Goal: Task Accomplishment & Management: Manage account settings

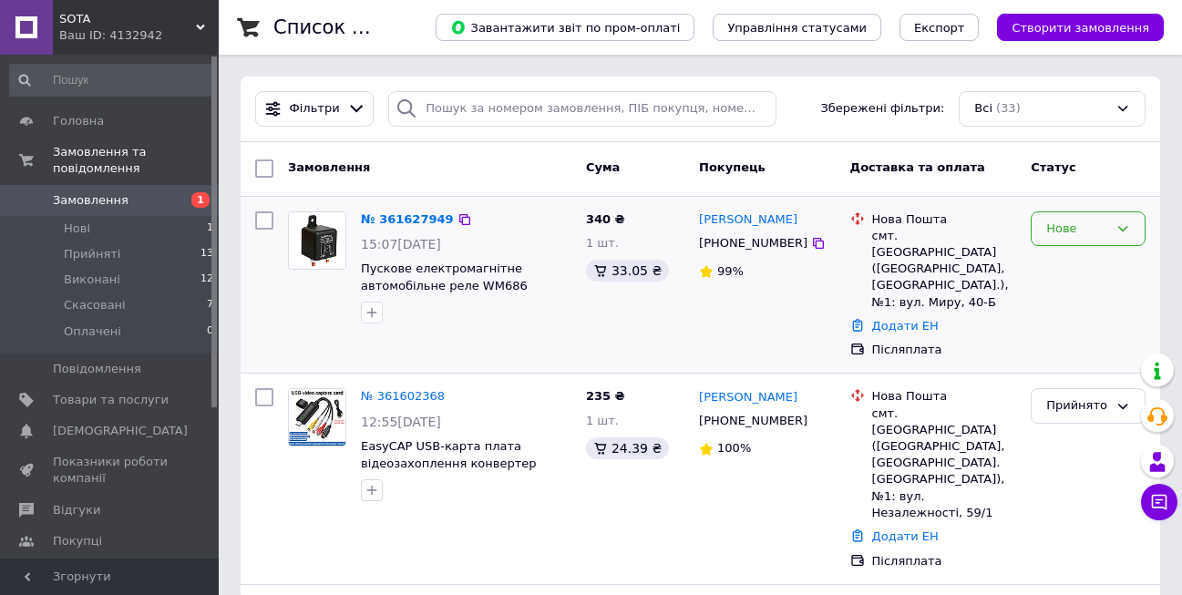
click at [1133, 229] on div "Нове" at bounding box center [1088, 229] width 115 height 36
click at [1097, 262] on li "Прийнято" at bounding box center [1087, 267] width 113 height 34
click at [412, 217] on link "№ 361627949" at bounding box center [403, 219] width 84 height 14
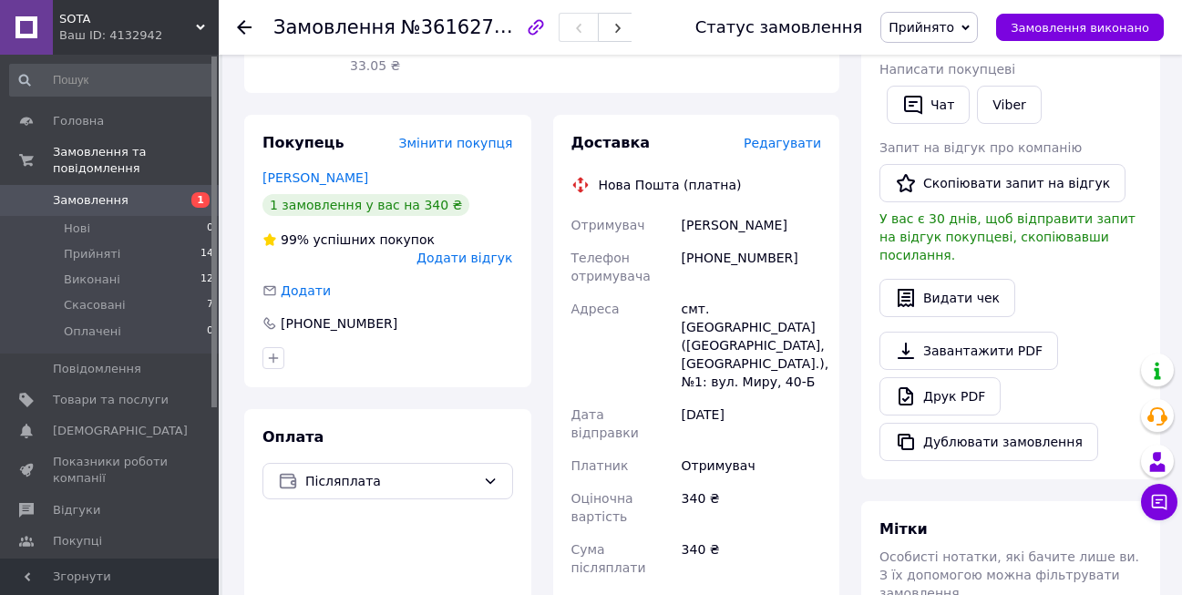
scroll to position [273, 0]
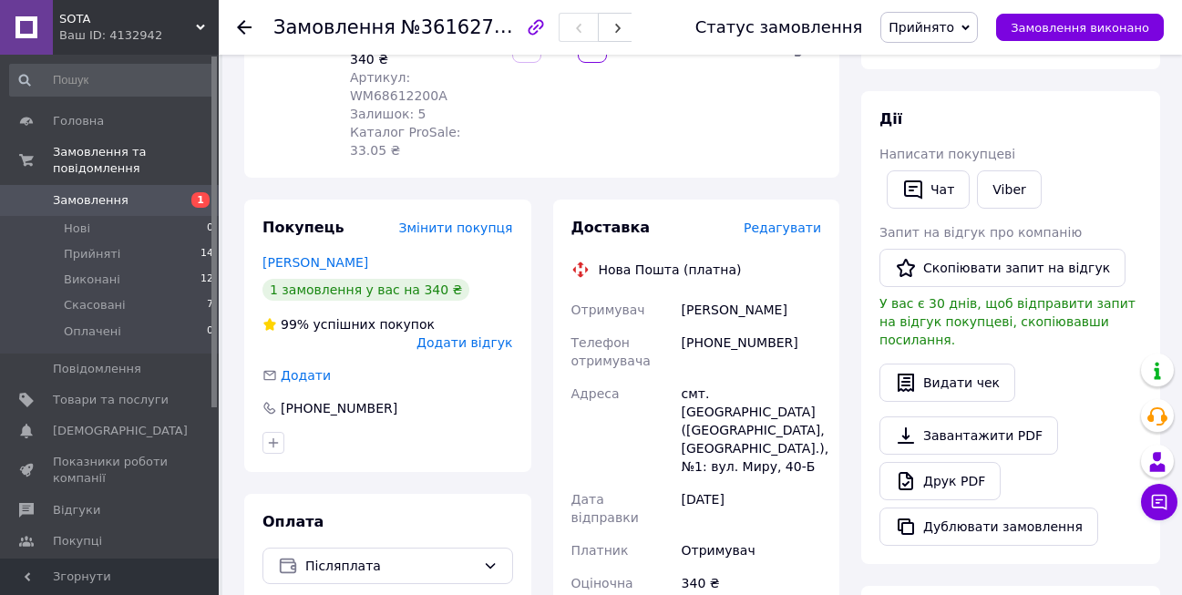
click at [93, 192] on span "Замовлення" at bounding box center [91, 200] width 76 height 16
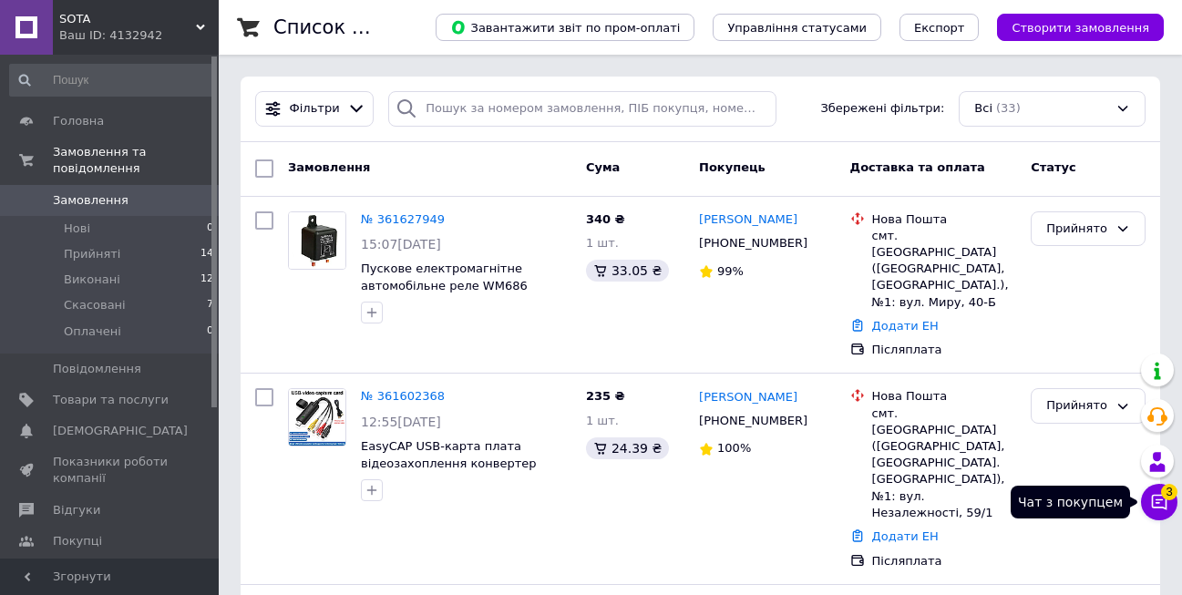
click at [1164, 504] on icon at bounding box center [1159, 502] width 18 height 18
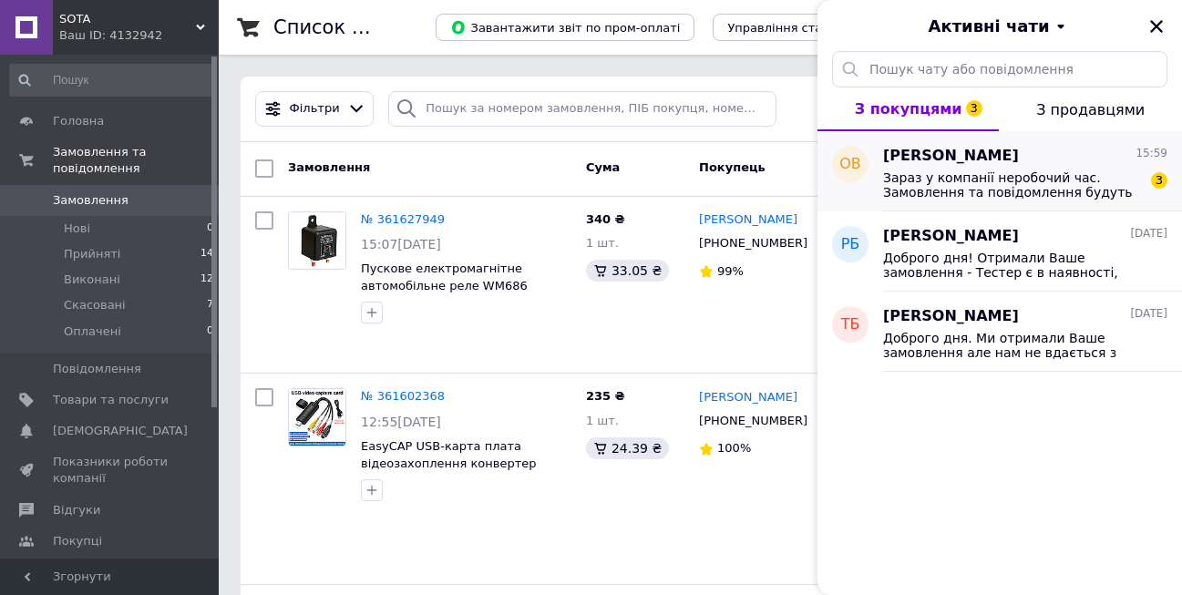
click at [974, 170] on span "Зараз у компанії неробочий час. Замовлення та повідомлення будуть оброблені з 1…" at bounding box center [1012, 184] width 259 height 29
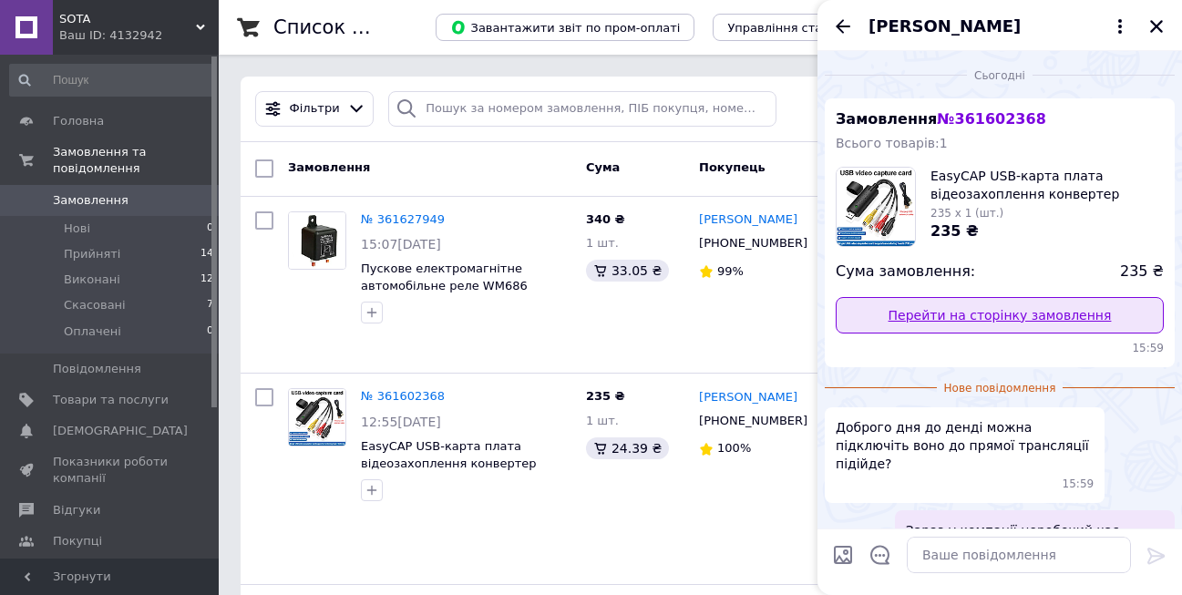
scroll to position [151, 0]
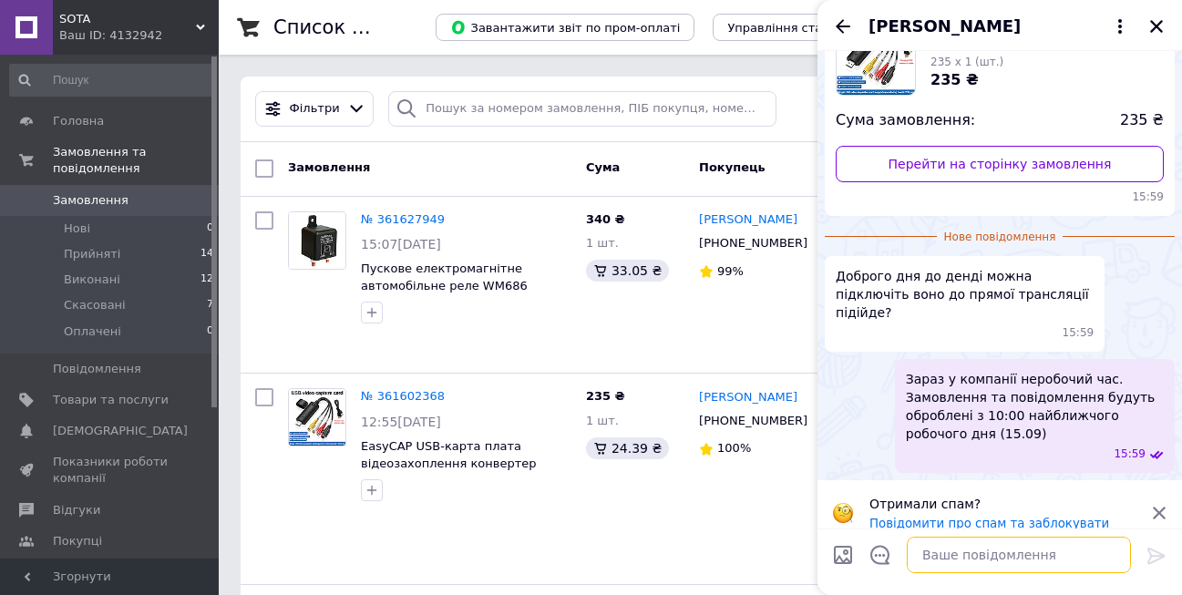
click at [1012, 559] on textarea at bounding box center [1019, 555] width 224 height 36
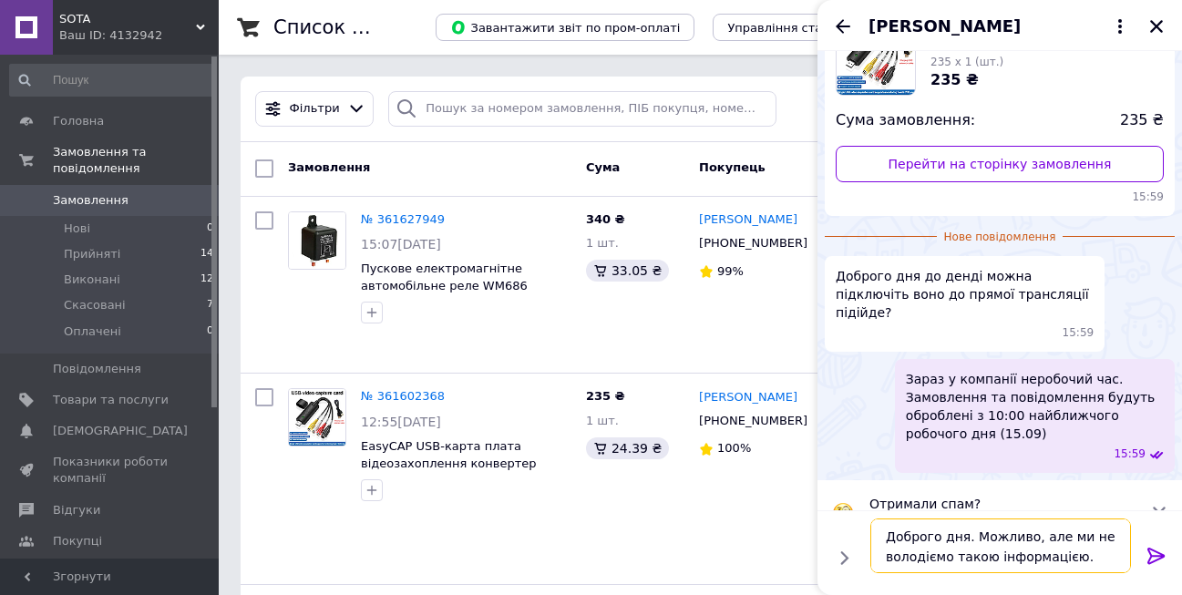
type textarea "Доброго дня. Можливо, але ми не володіємо такою інформацією."
click at [1144, 554] on div at bounding box center [1156, 559] width 36 height 43
click at [1156, 558] on icon at bounding box center [1156, 556] width 22 height 22
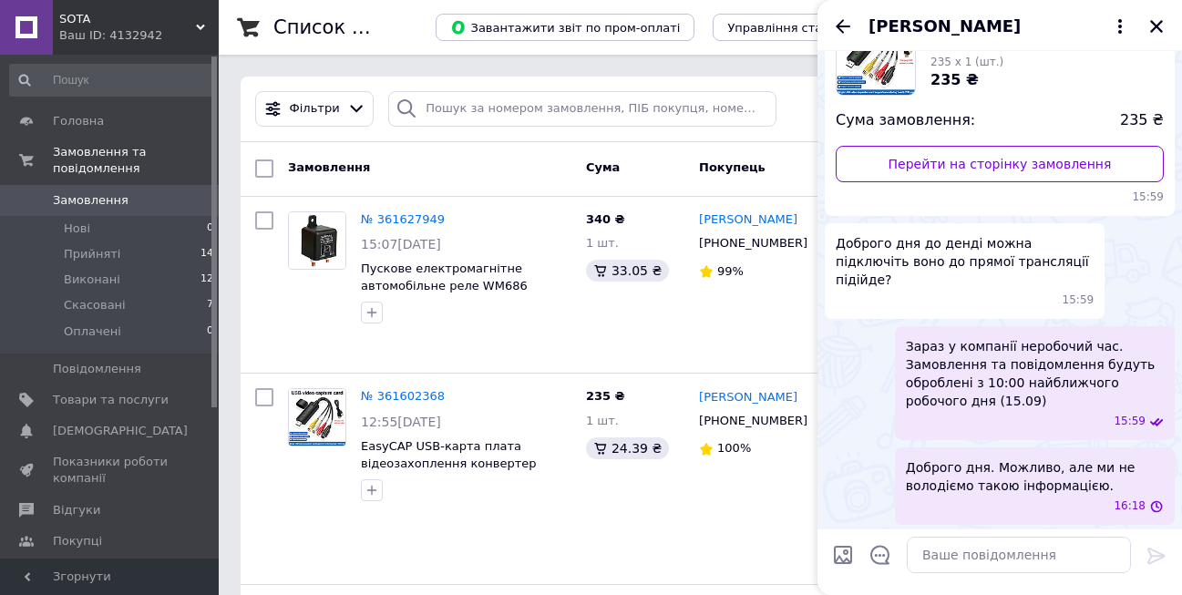
scroll to position [137, 0]
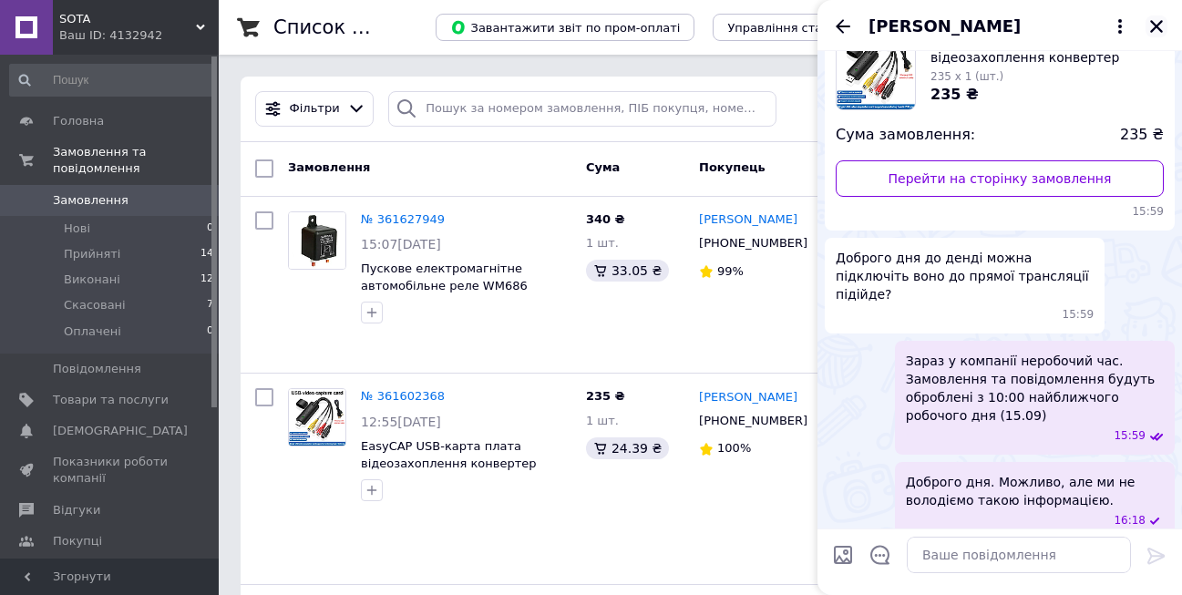
click at [1154, 30] on icon "Закрити" at bounding box center [1156, 26] width 13 height 13
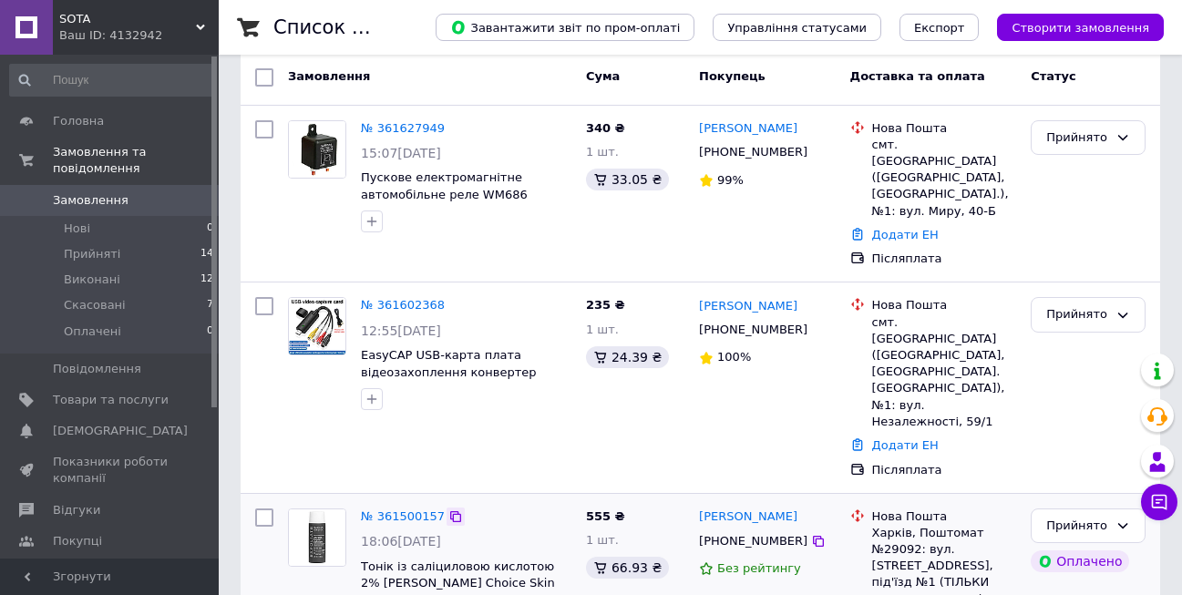
scroll to position [0, 0]
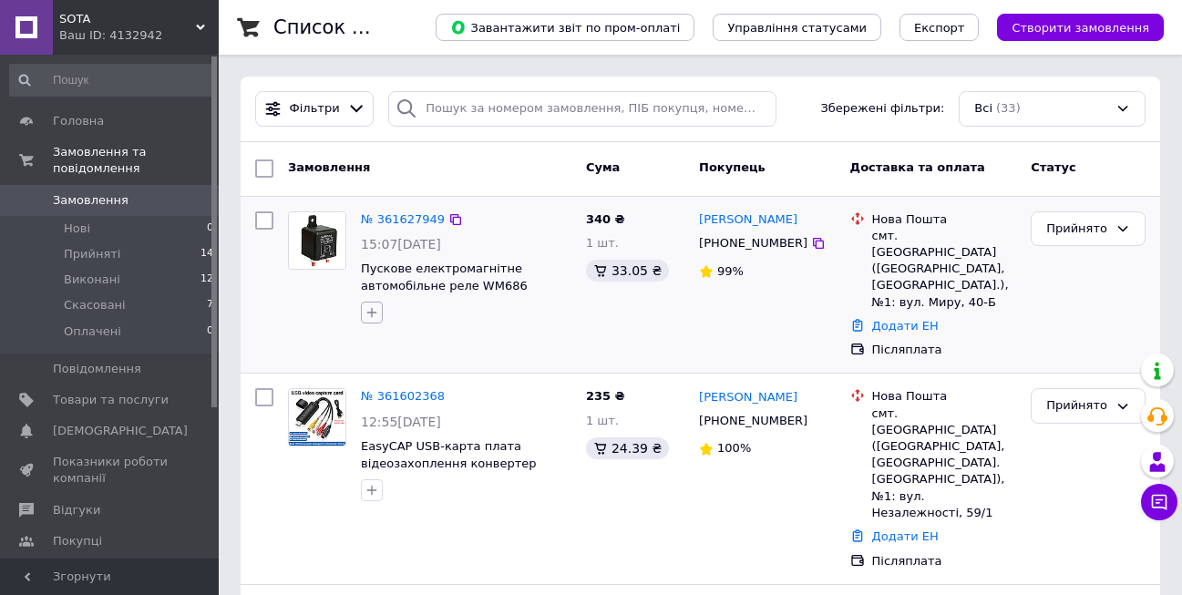
click at [381, 313] on button "button" at bounding box center [372, 313] width 22 height 22
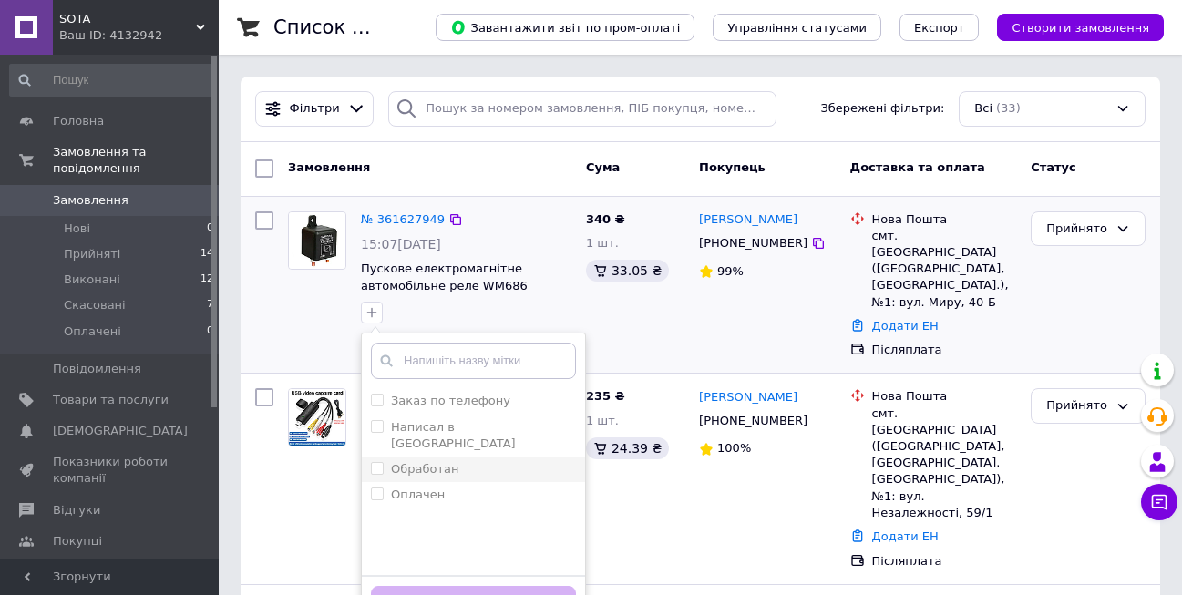
click at [421, 462] on label "Обработан" at bounding box center [424, 469] width 67 height 14
checkbox input "true"
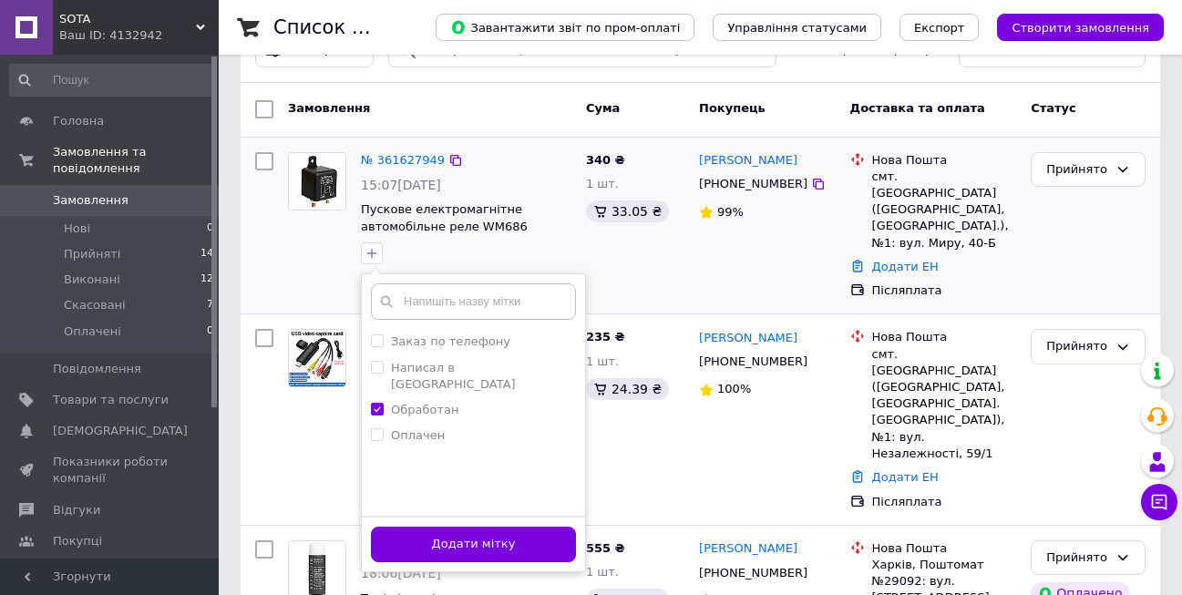
scroll to position [91, 0]
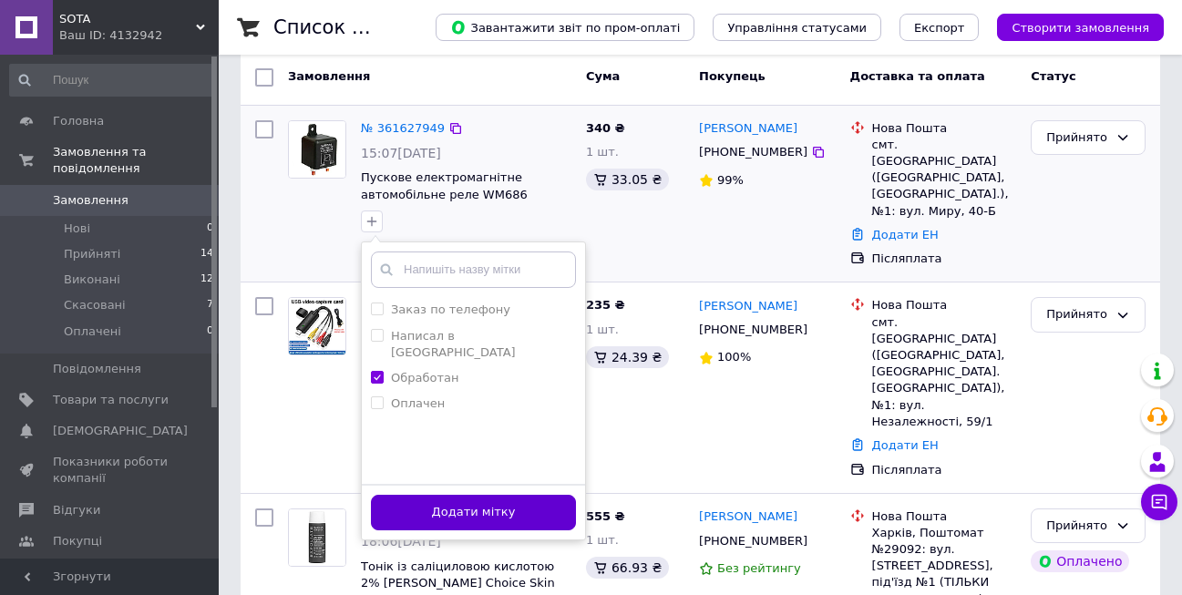
click at [508, 508] on button "Додати мітку" at bounding box center [473, 513] width 205 height 36
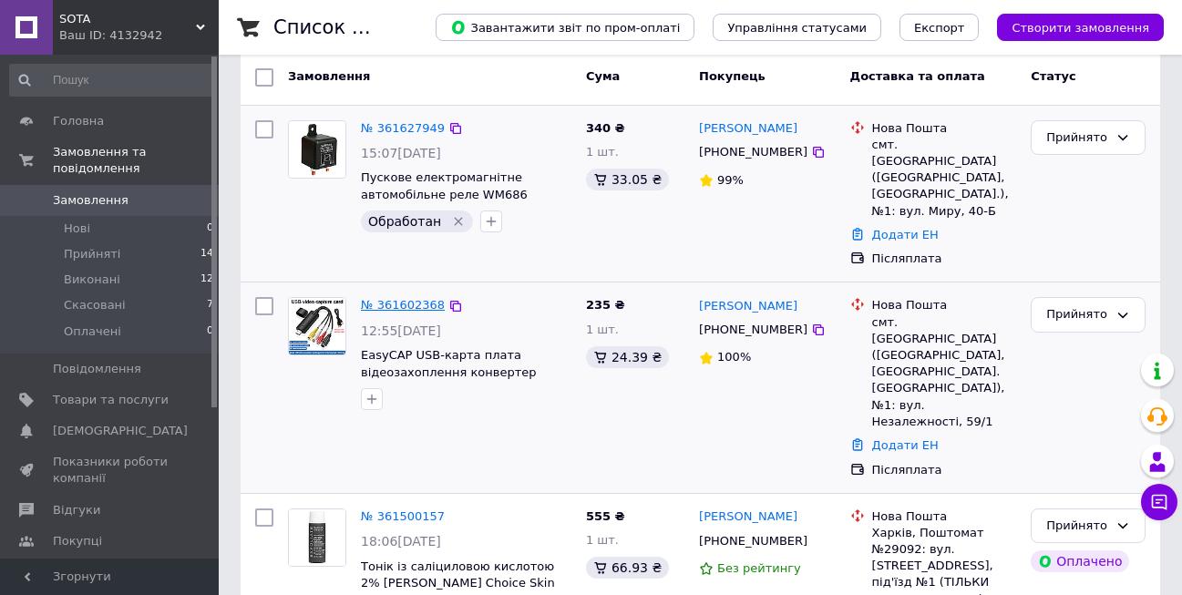
click at [410, 298] on link "№ 361602368" at bounding box center [403, 305] width 84 height 14
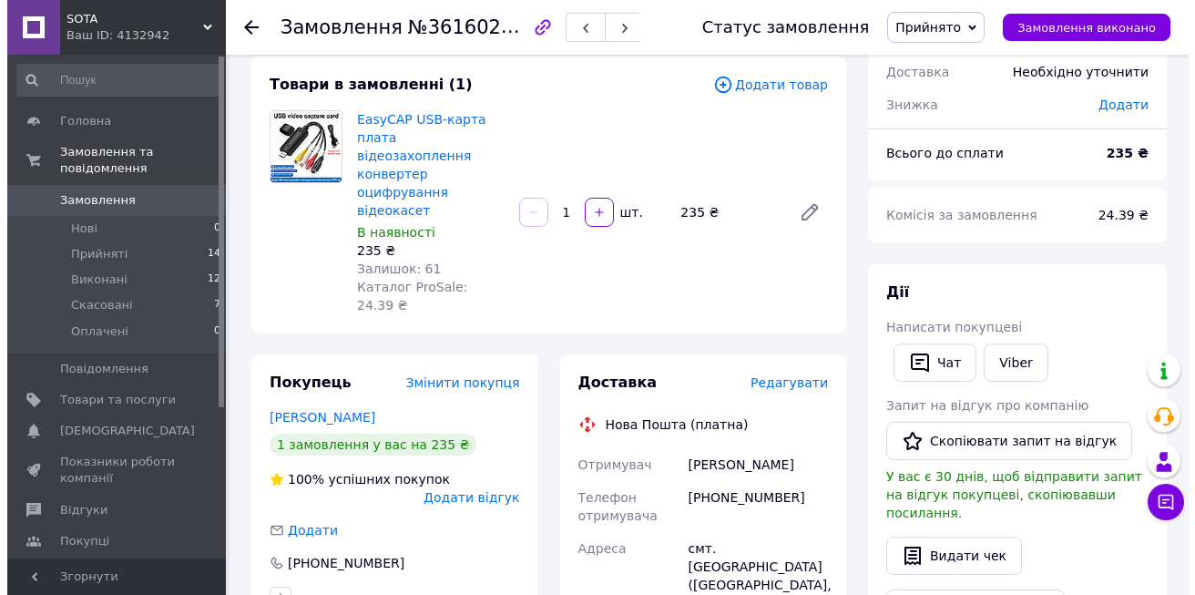
scroll to position [273, 0]
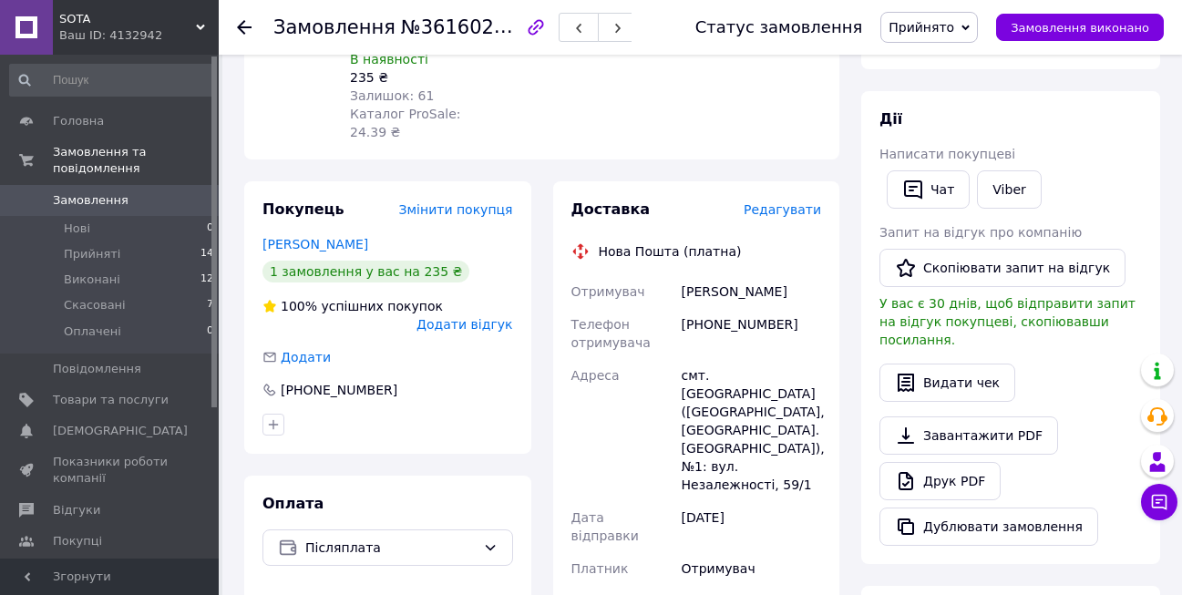
click at [791, 202] on span "Редагувати" at bounding box center [782, 209] width 77 height 15
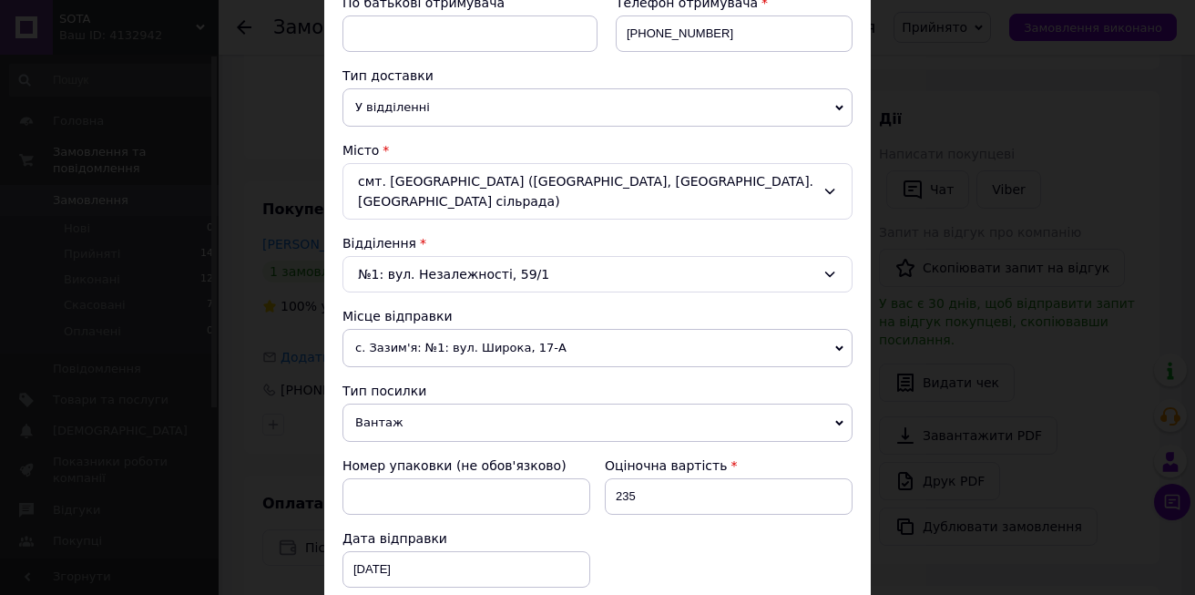
scroll to position [638, 0]
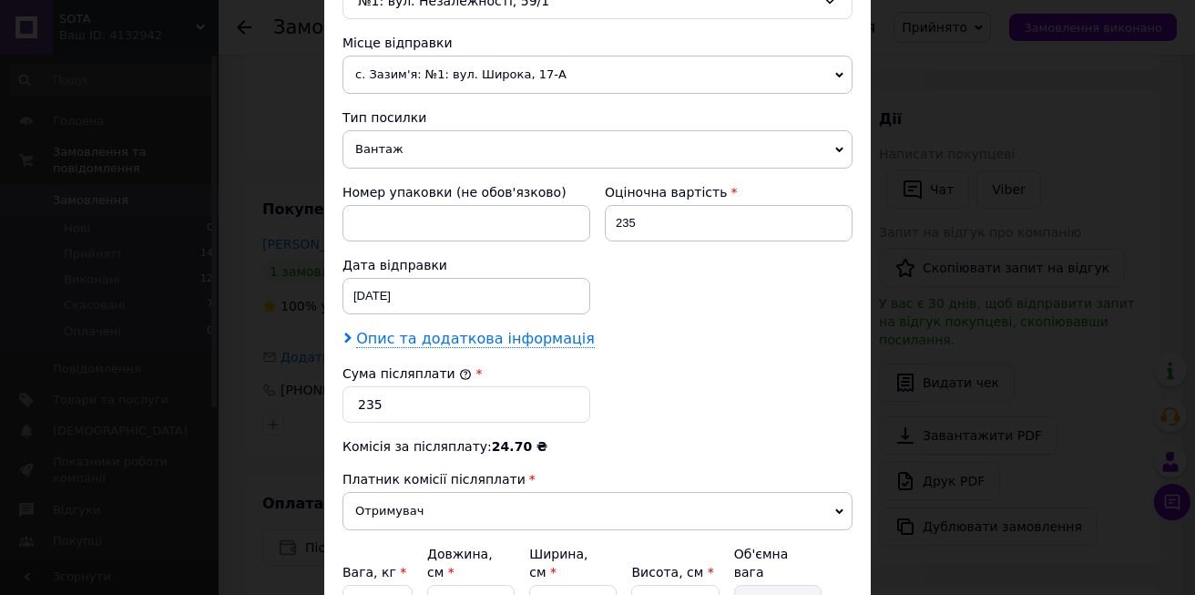
click at [522, 330] on span "Опис та додаткова інформація" at bounding box center [475, 339] width 239 height 18
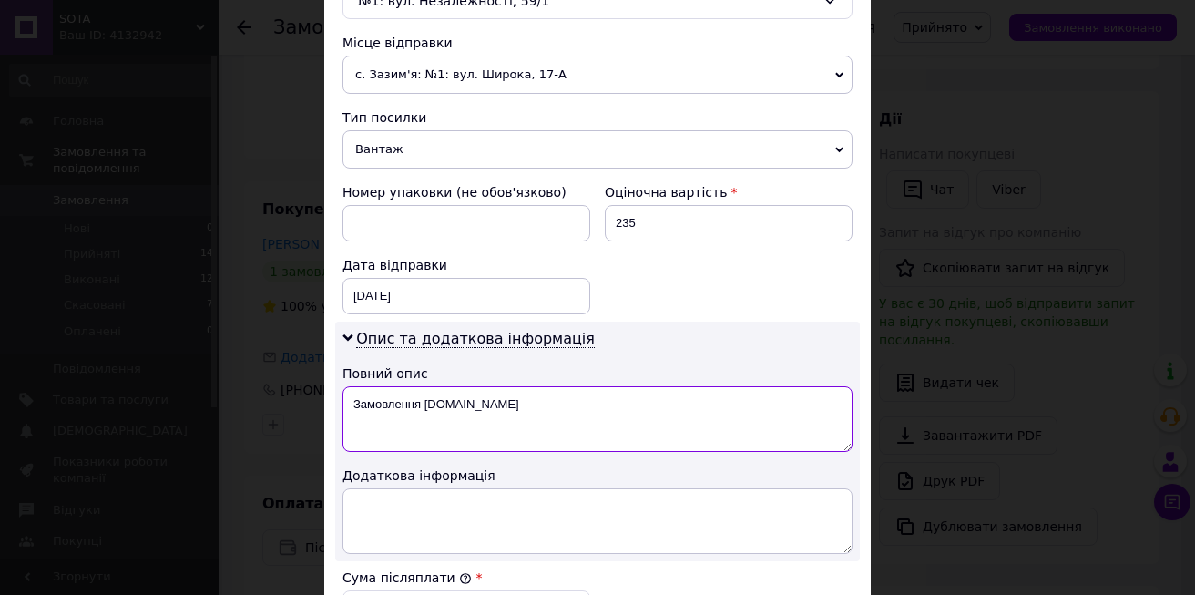
drag, startPoint x: 450, startPoint y: 395, endPoint x: 347, endPoint y: 395, distance: 103.0
click at [347, 395] on textarea "Замовлення Prom.ua" at bounding box center [598, 419] width 510 height 66
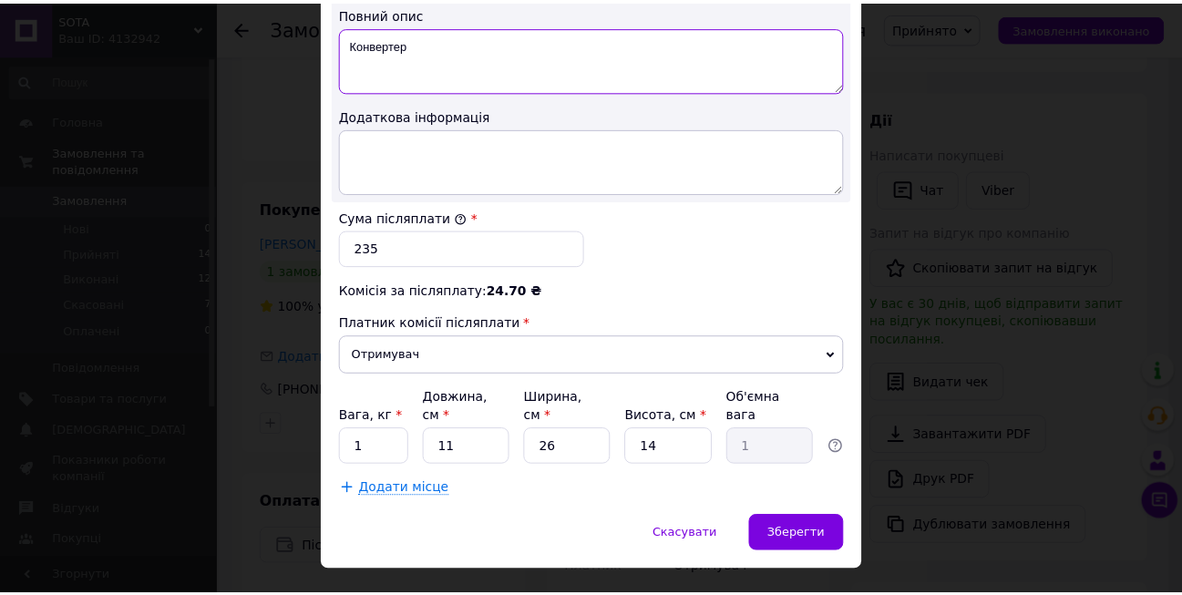
scroll to position [1000, 0]
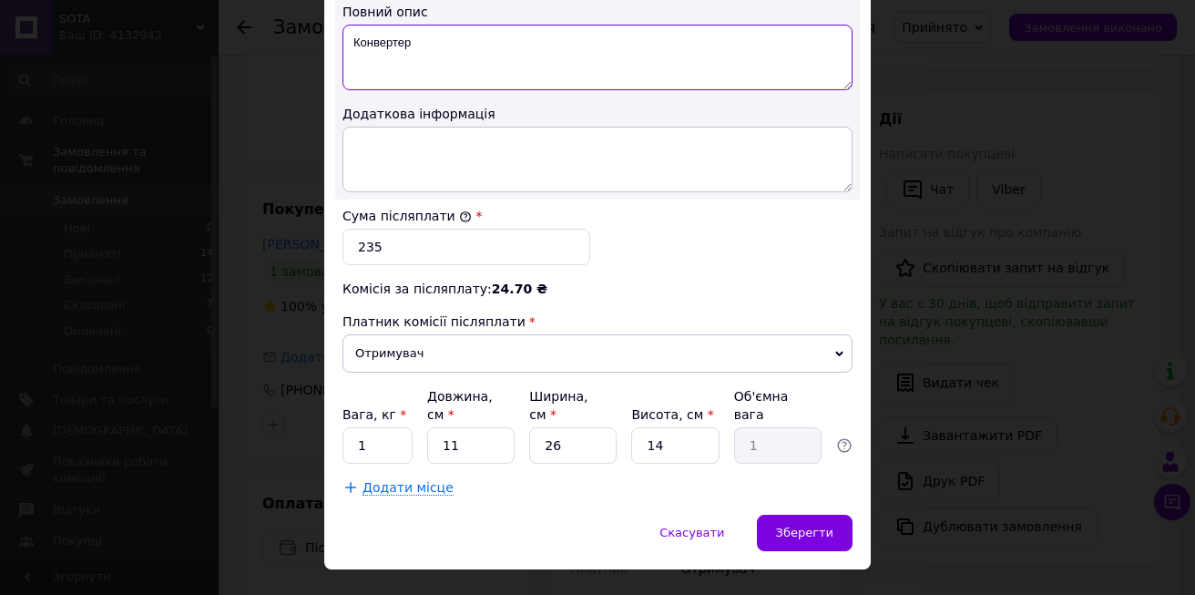
type textarea "Конвертер"
drag, startPoint x: 373, startPoint y: 399, endPoint x: 351, endPoint y: 400, distance: 21.9
click at [351, 427] on input "1" at bounding box center [378, 445] width 70 height 36
type input "0.1"
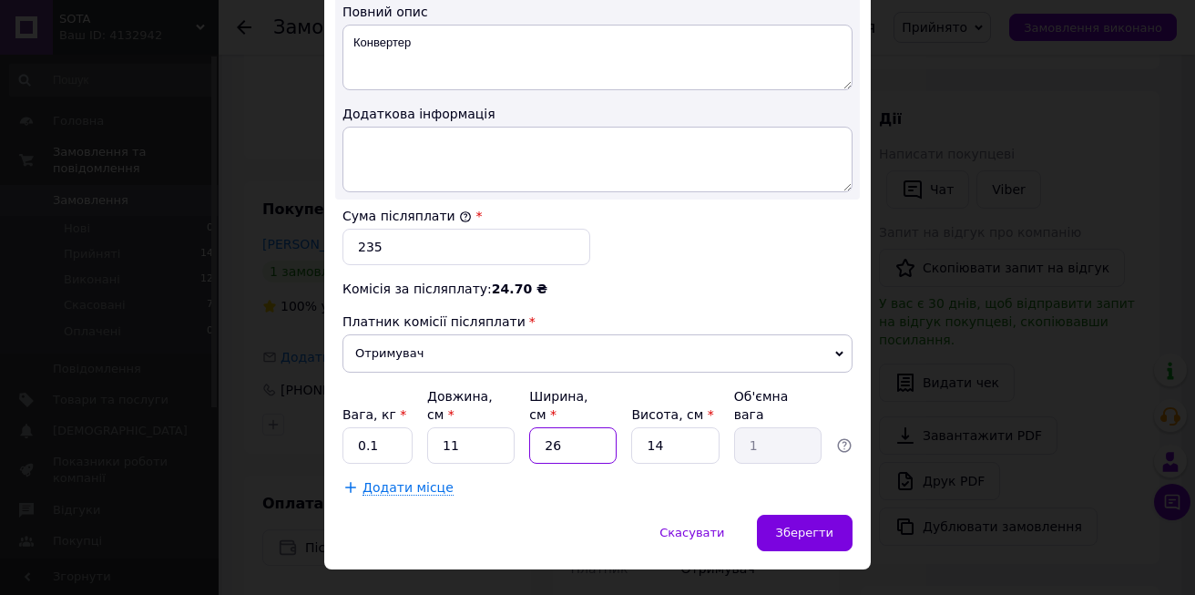
drag, startPoint x: 559, startPoint y: 408, endPoint x: 525, endPoint y: 398, distance: 36.0
click at [542, 427] on input "26" at bounding box center [572, 445] width 87 height 36
type input "8"
type input "0.31"
type input "8"
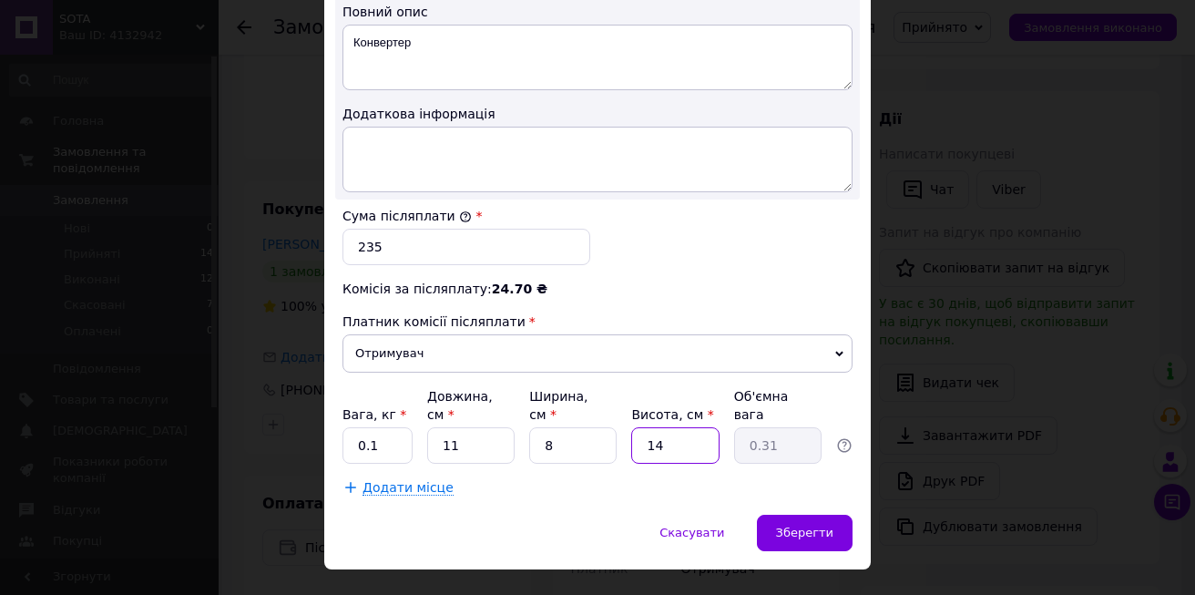
drag, startPoint x: 676, startPoint y: 409, endPoint x: 640, endPoint y: 407, distance: 36.5
click at [641, 427] on input "14" at bounding box center [674, 445] width 87 height 36
type input "4"
type input "0.1"
type input "4"
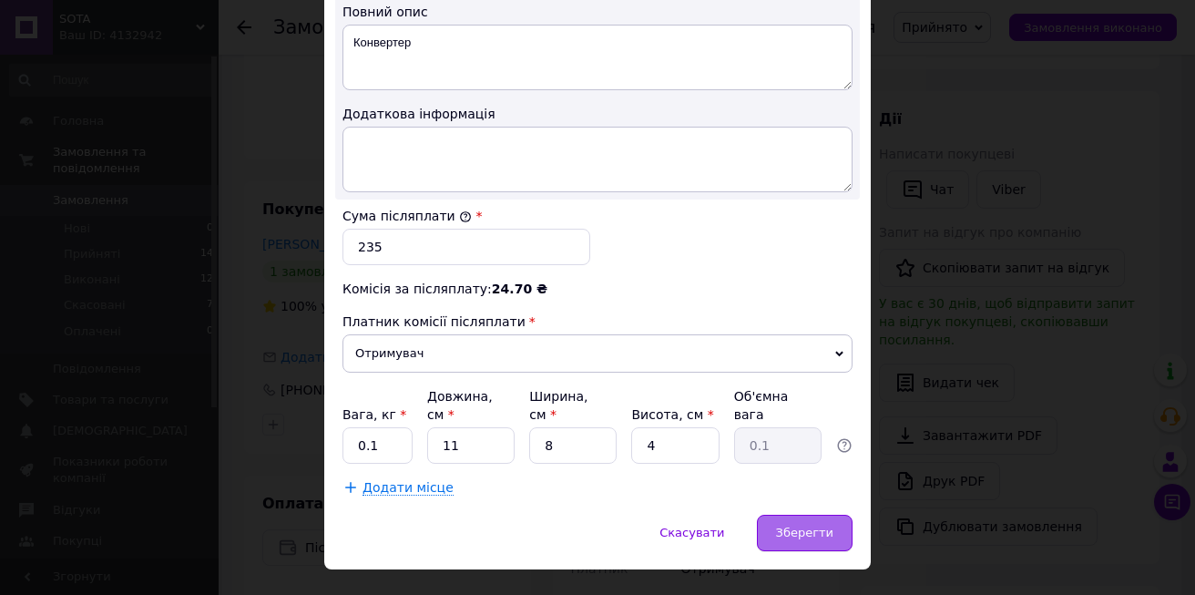
click at [806, 526] on span "Зберегти" at bounding box center [804, 533] width 57 height 14
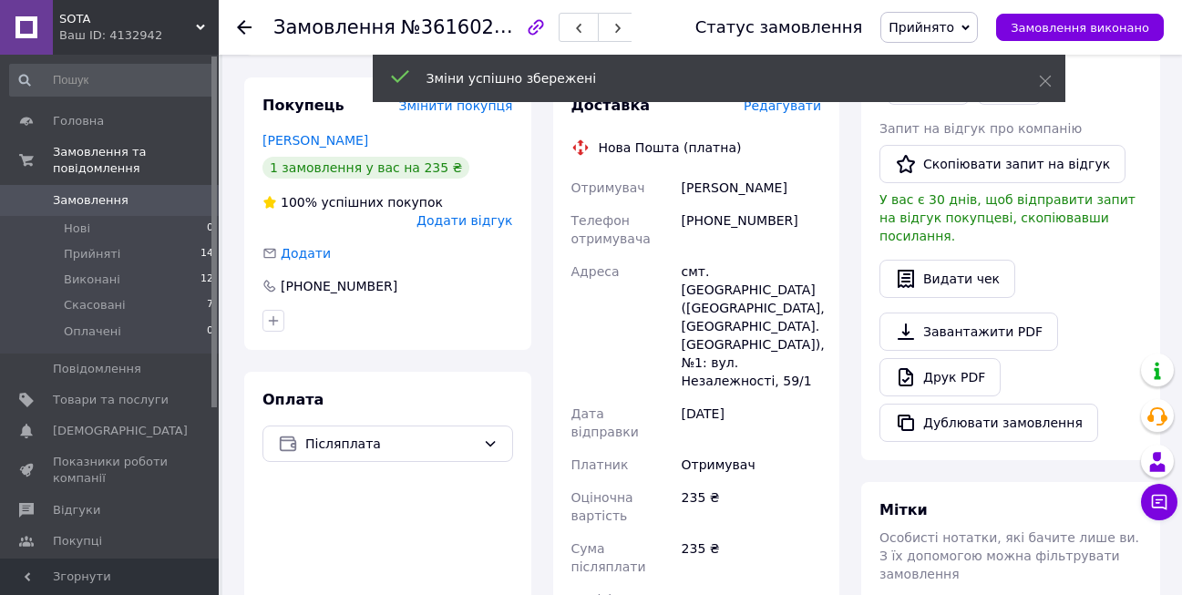
scroll to position [547, 0]
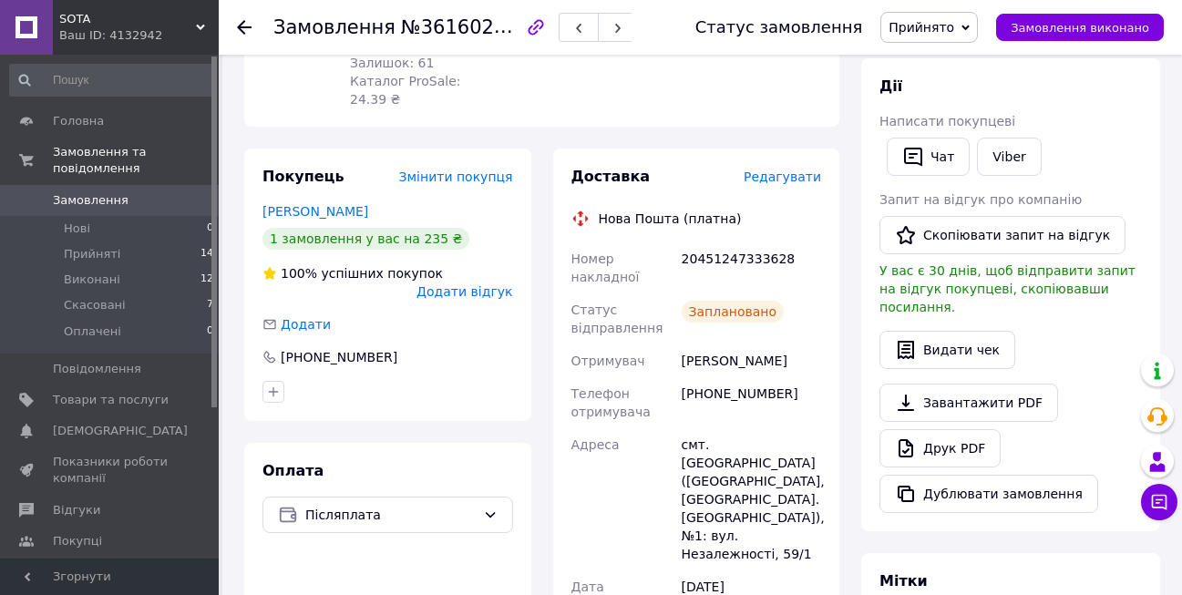
scroll to position [182, 0]
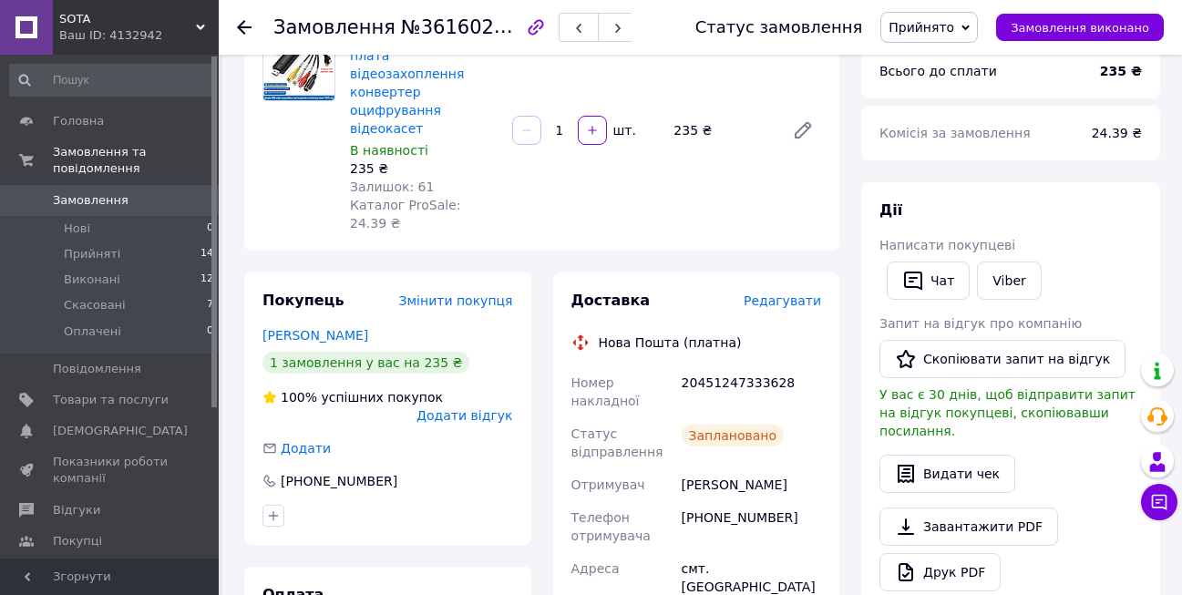
click at [76, 192] on span "Замовлення" at bounding box center [91, 200] width 76 height 16
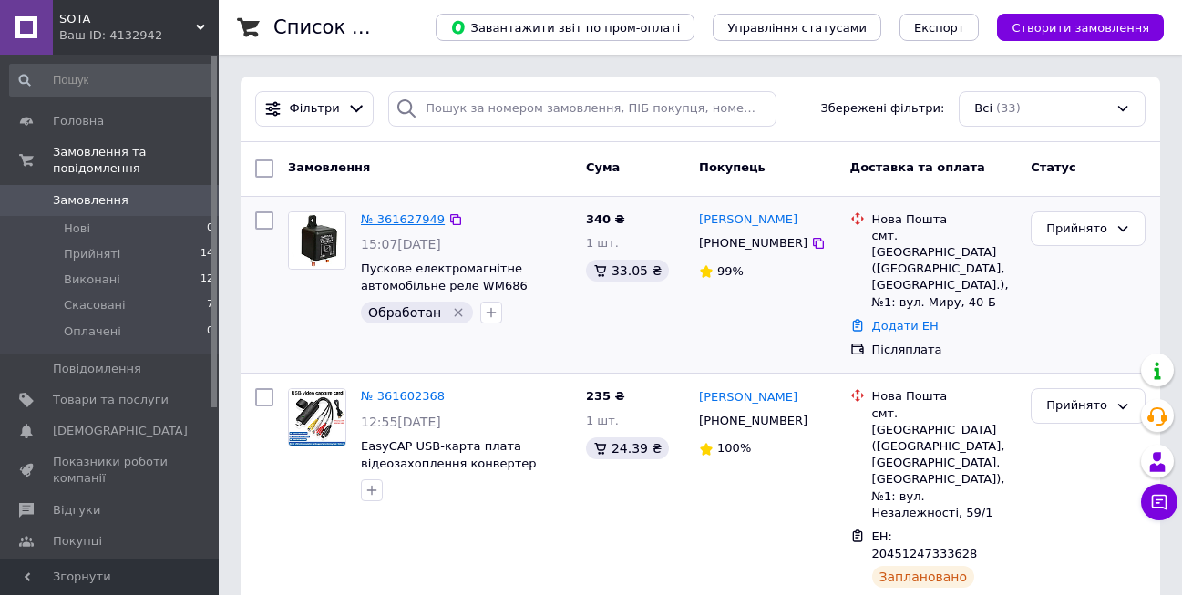
click at [405, 226] on link "№ 361627949" at bounding box center [403, 219] width 84 height 14
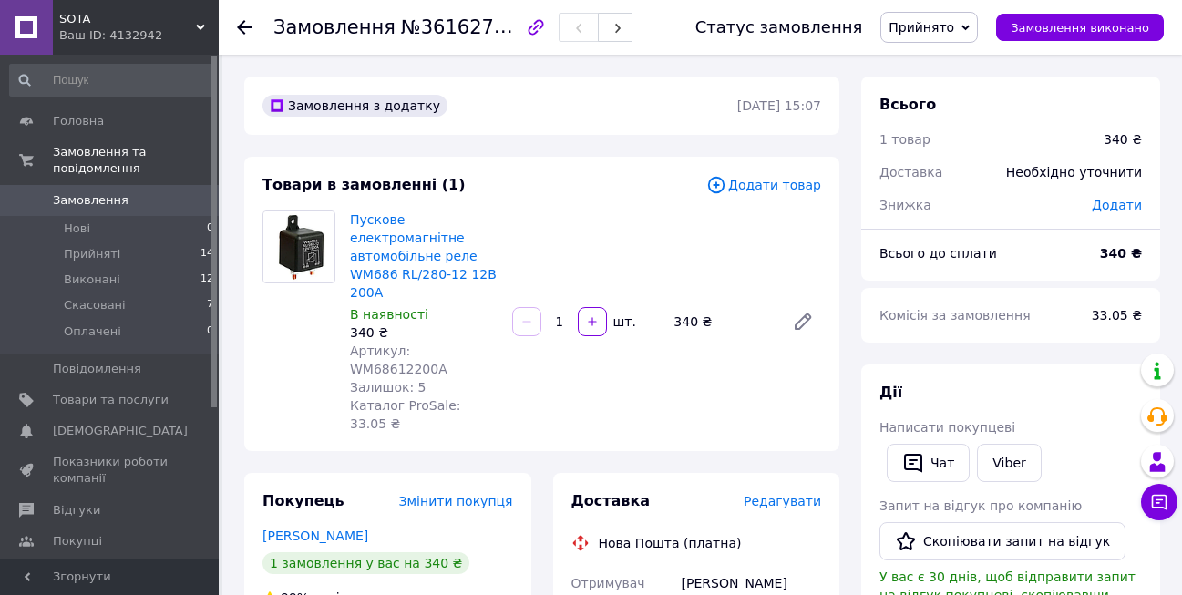
click at [801, 494] on span "Редагувати" at bounding box center [782, 501] width 77 height 15
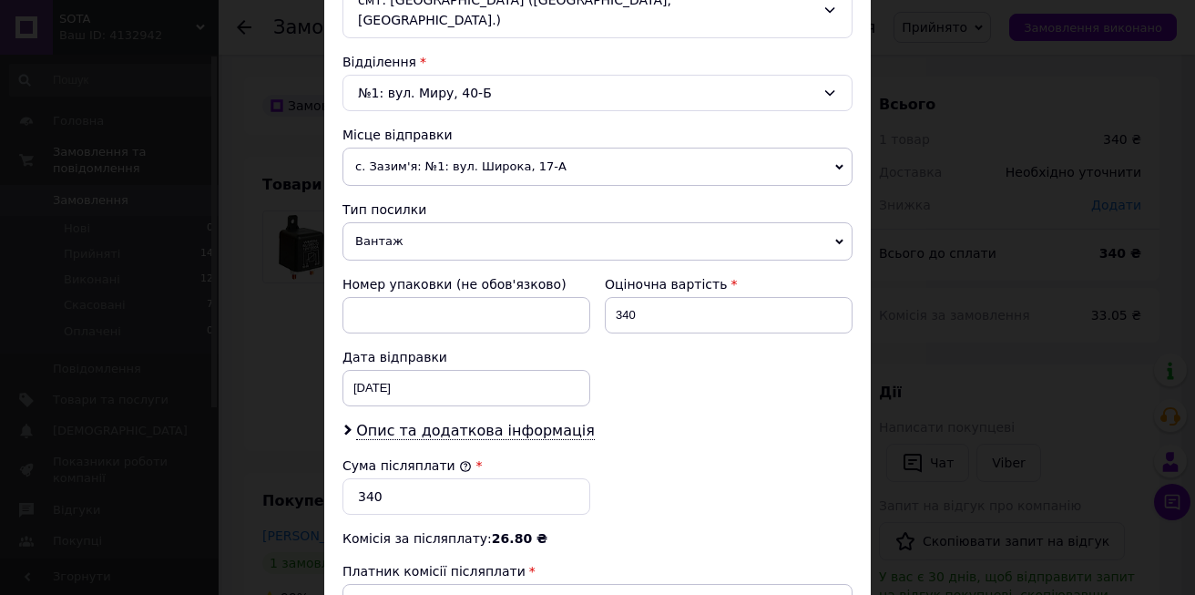
scroll to position [547, 0]
click at [506, 421] on span "Опис та додаткова інформація" at bounding box center [475, 430] width 239 height 18
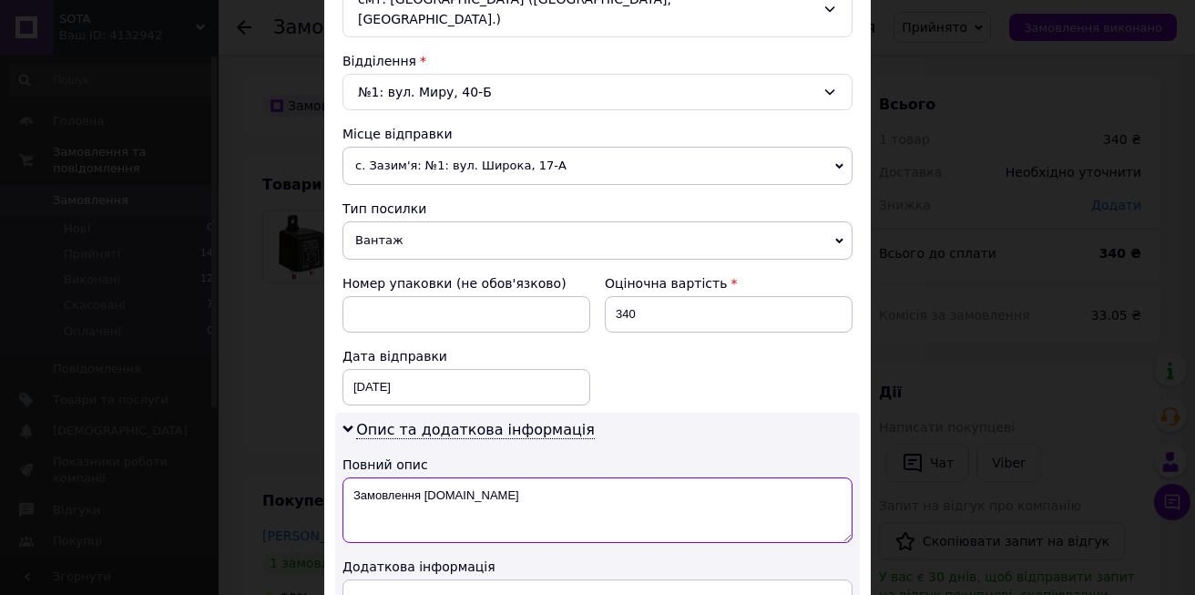
drag, startPoint x: 468, startPoint y: 480, endPoint x: 347, endPoint y: 475, distance: 121.3
click at [349, 477] on textarea "Замовлення Prom.ua" at bounding box center [598, 510] width 510 height 66
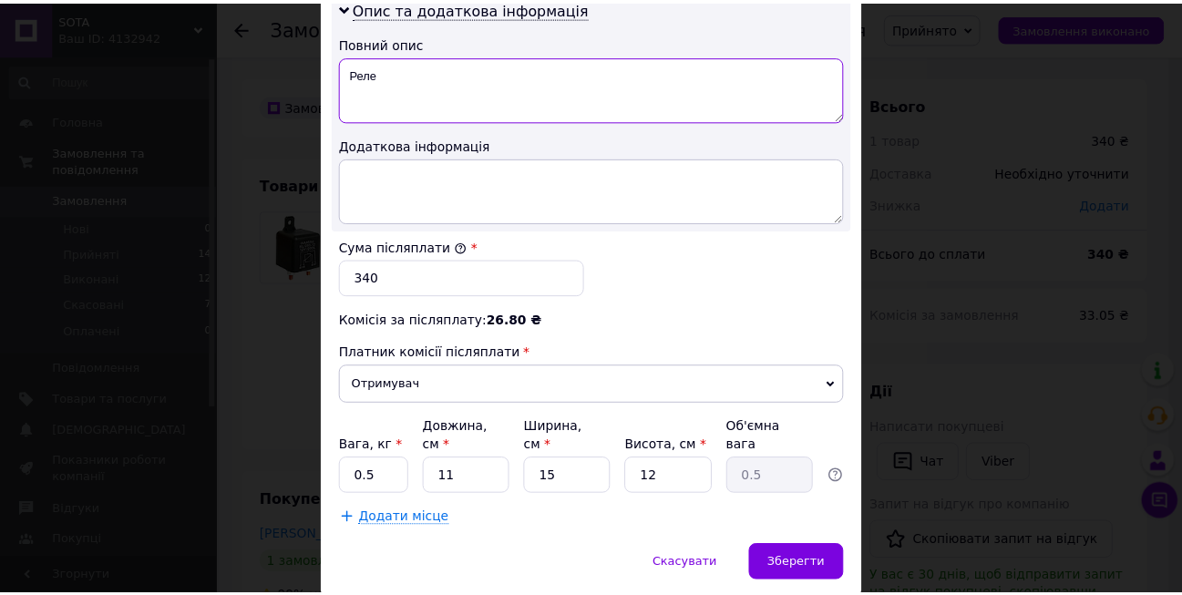
scroll to position [1000, 0]
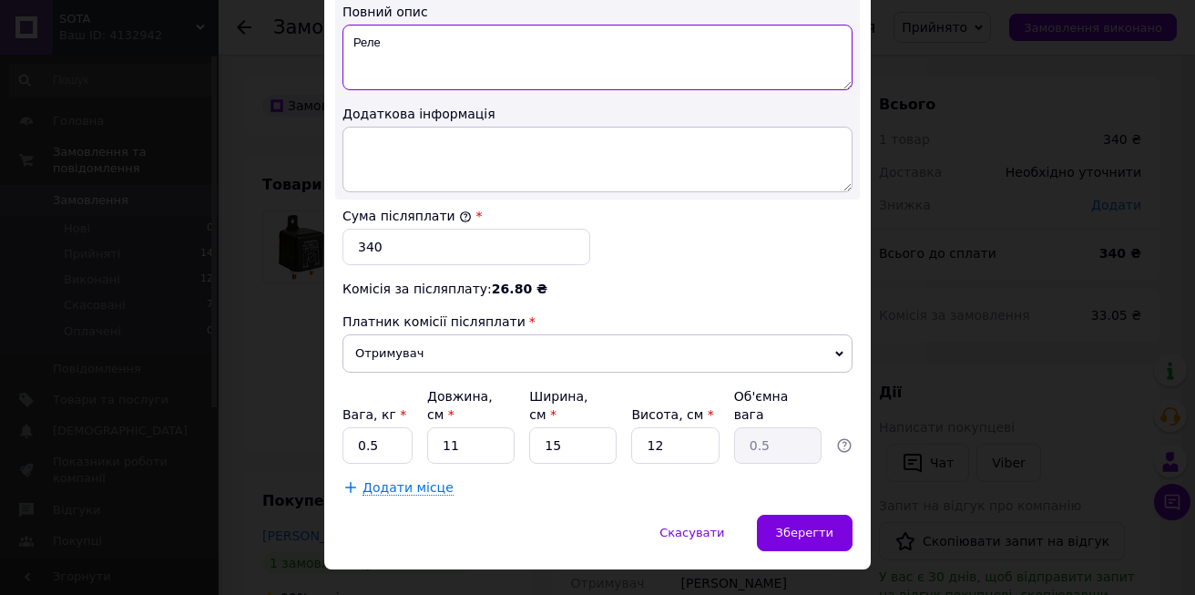
type textarea "Реле"
click at [376, 427] on input "0.5" at bounding box center [378, 445] width 70 height 36
type input "0.1"
drag, startPoint x: 488, startPoint y: 412, endPoint x: 436, endPoint y: 412, distance: 52.8
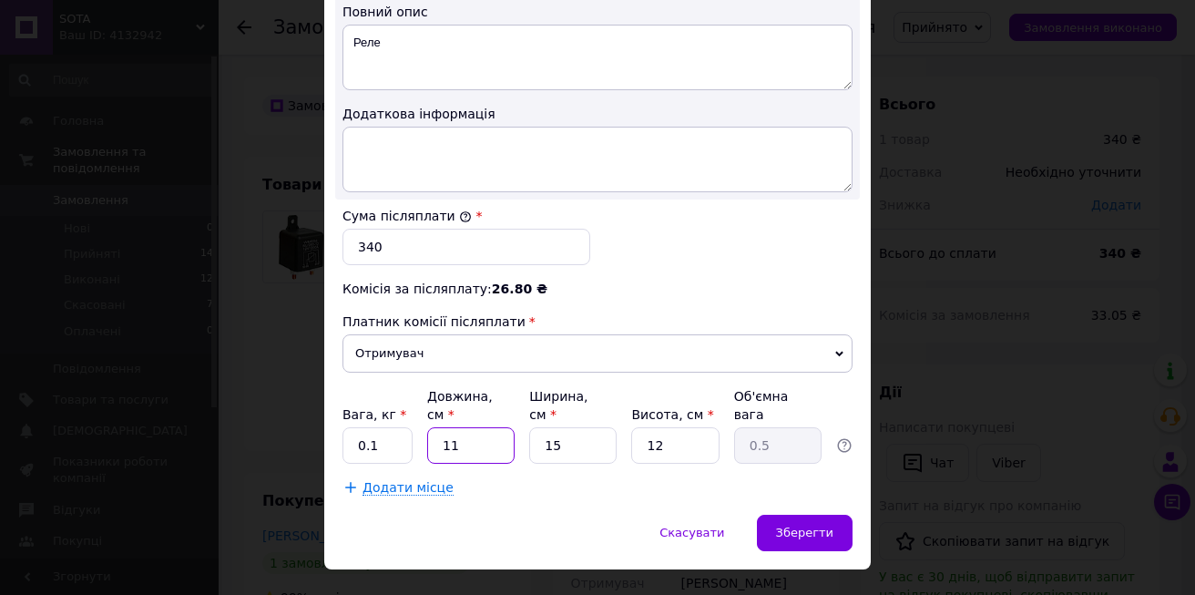
click at [436, 427] on input "11" at bounding box center [470, 445] width 87 height 36
type input "7"
type input "0.32"
type input "7"
drag, startPoint x: 580, startPoint y: 415, endPoint x: 533, endPoint y: 412, distance: 46.6
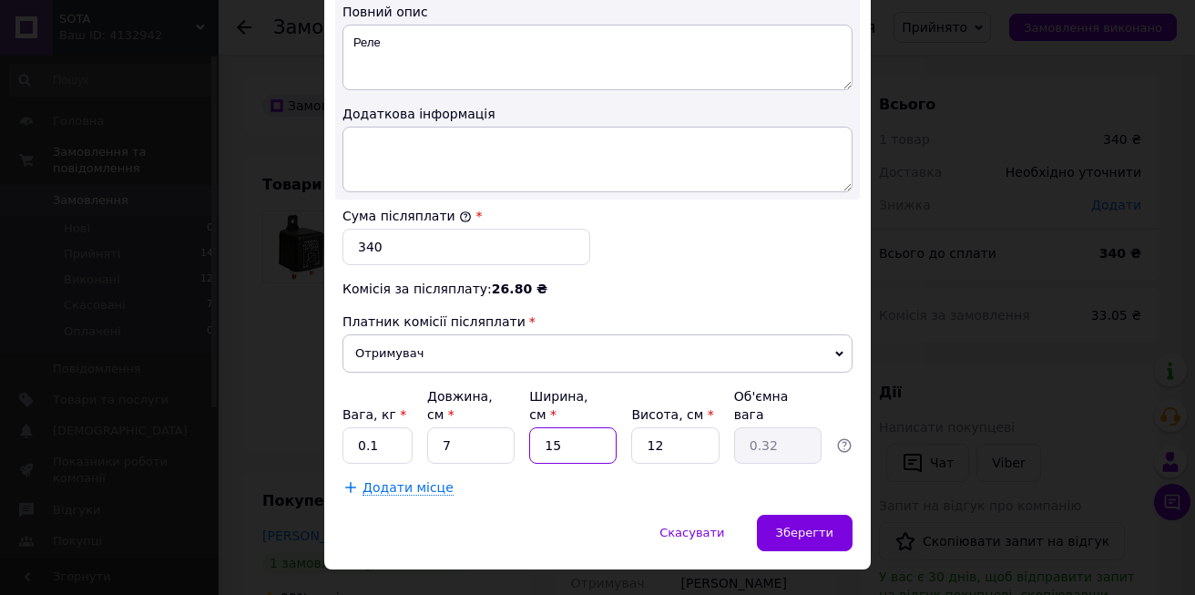
click at [533, 427] on input "15" at bounding box center [572, 445] width 87 height 36
type input "6"
type input "0.13"
type input "6"
drag, startPoint x: 677, startPoint y: 411, endPoint x: 611, endPoint y: 411, distance: 65.6
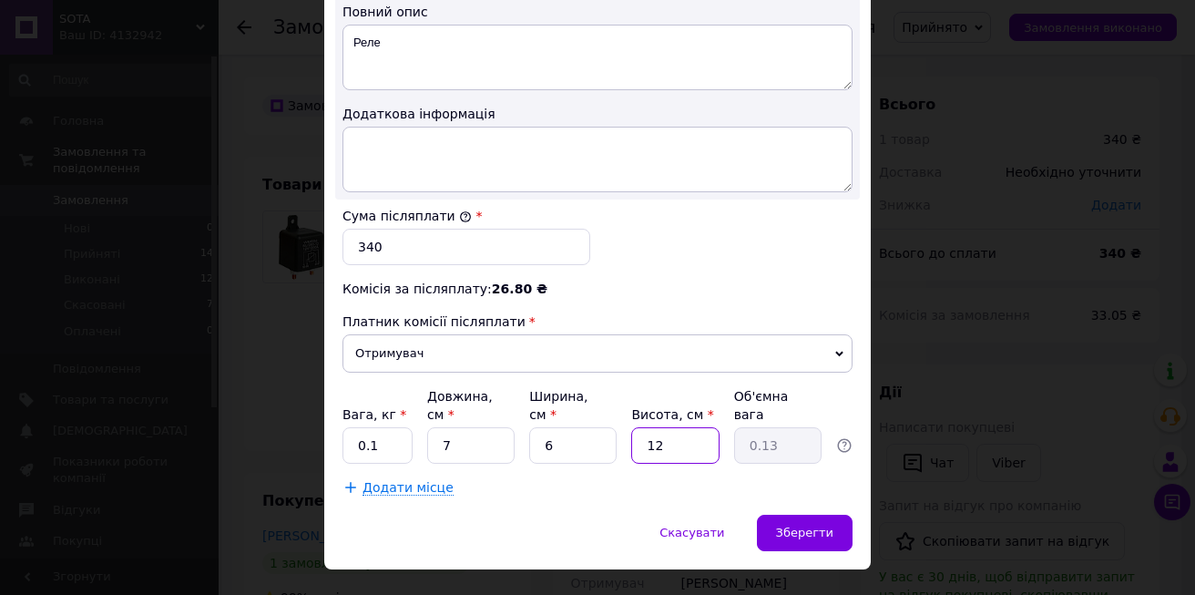
click at [611, 411] on div "Вага, кг * 0.1 Довжина, см * 7 Ширина, см * 6 Висота, см * 12 Об'ємна вага 0.13" at bounding box center [598, 425] width 510 height 77
type input "6"
type input "0.1"
type input "6"
click at [559, 515] on div "Скасувати   Зберегти" at bounding box center [597, 542] width 547 height 55
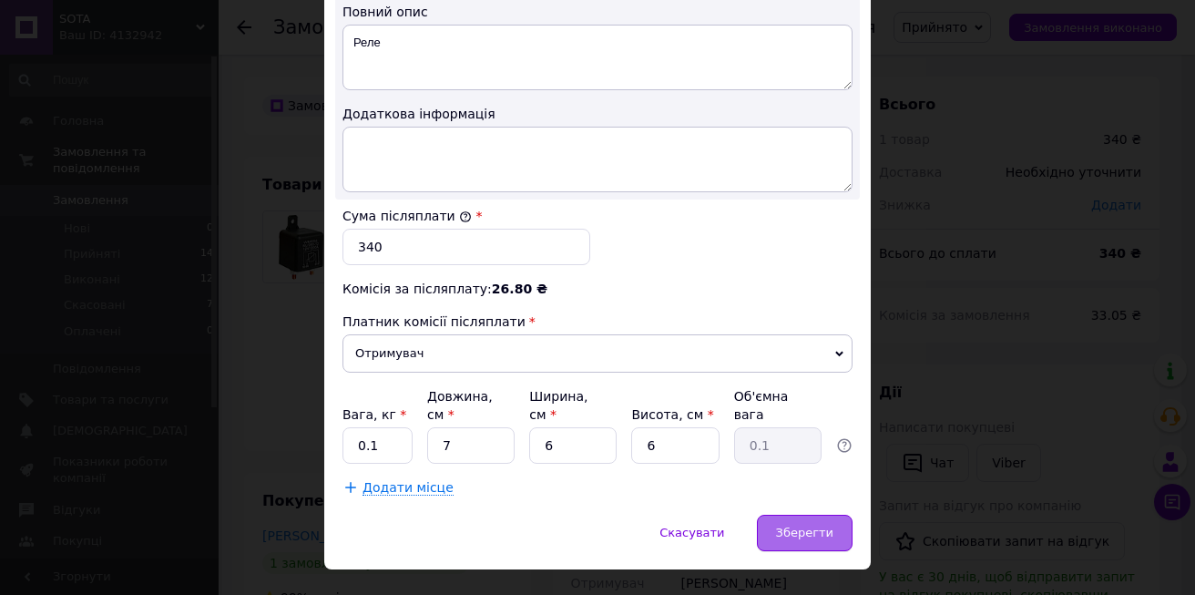
click at [823, 526] on span "Зберегти" at bounding box center [804, 533] width 57 height 14
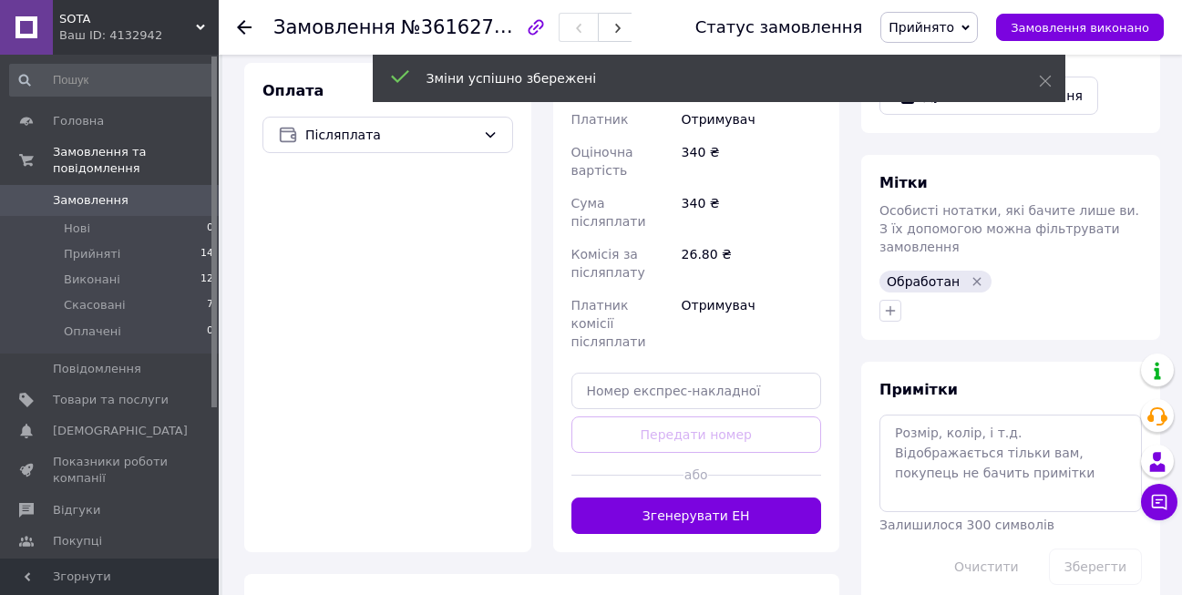
scroll to position [820, 0]
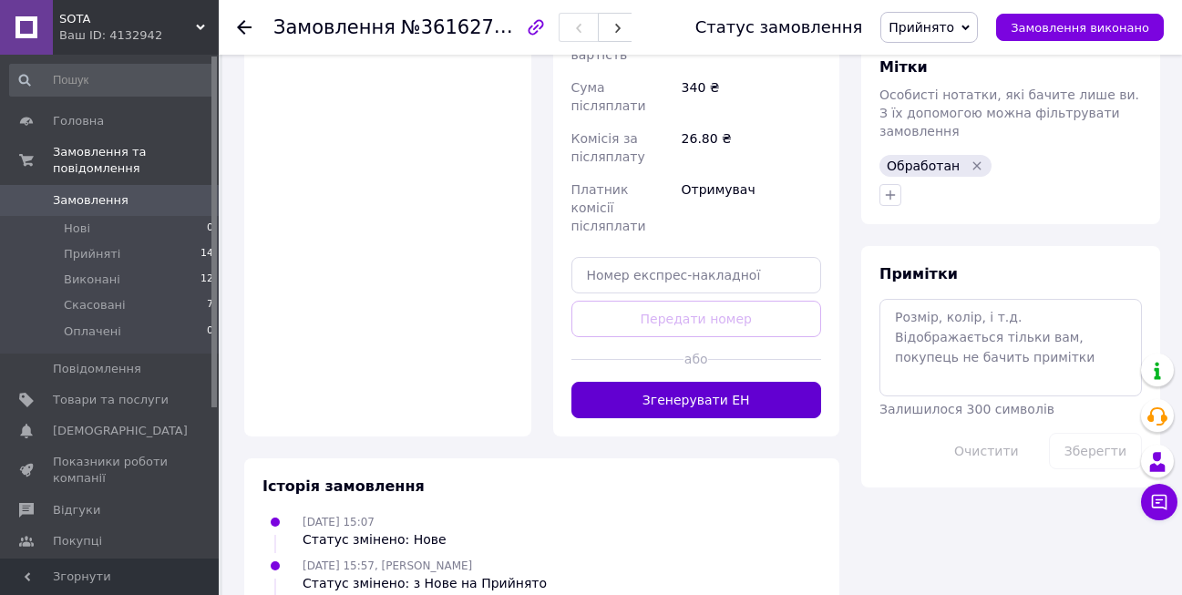
click at [763, 382] on button "Згенерувати ЕН" at bounding box center [696, 400] width 251 height 36
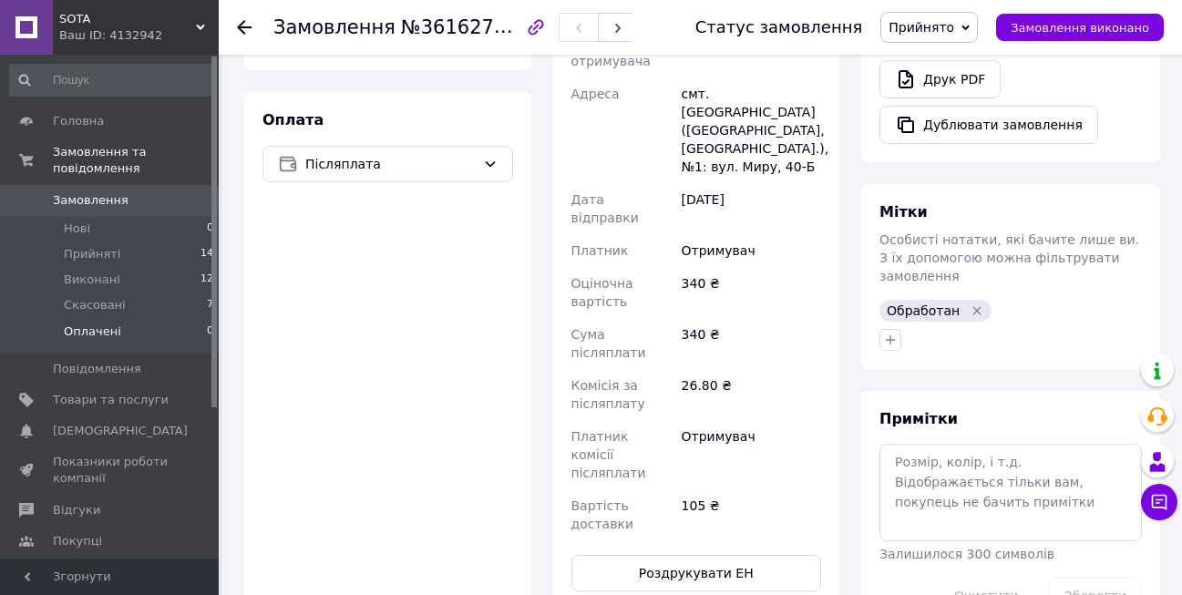
scroll to position [547, 0]
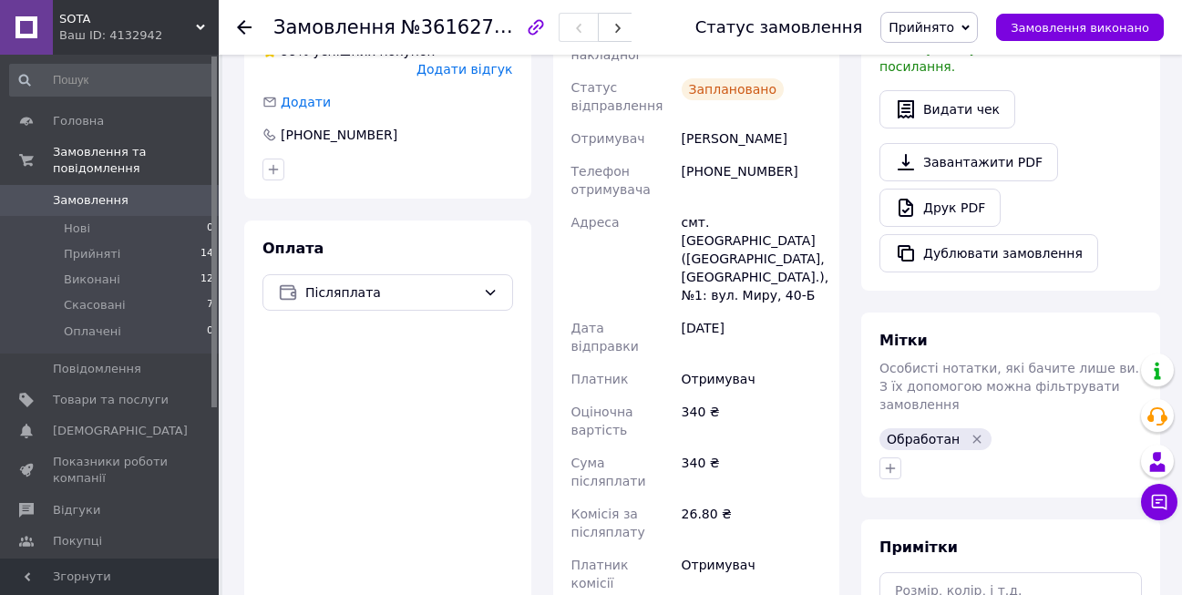
click at [103, 192] on span "Замовлення" at bounding box center [91, 200] width 76 height 16
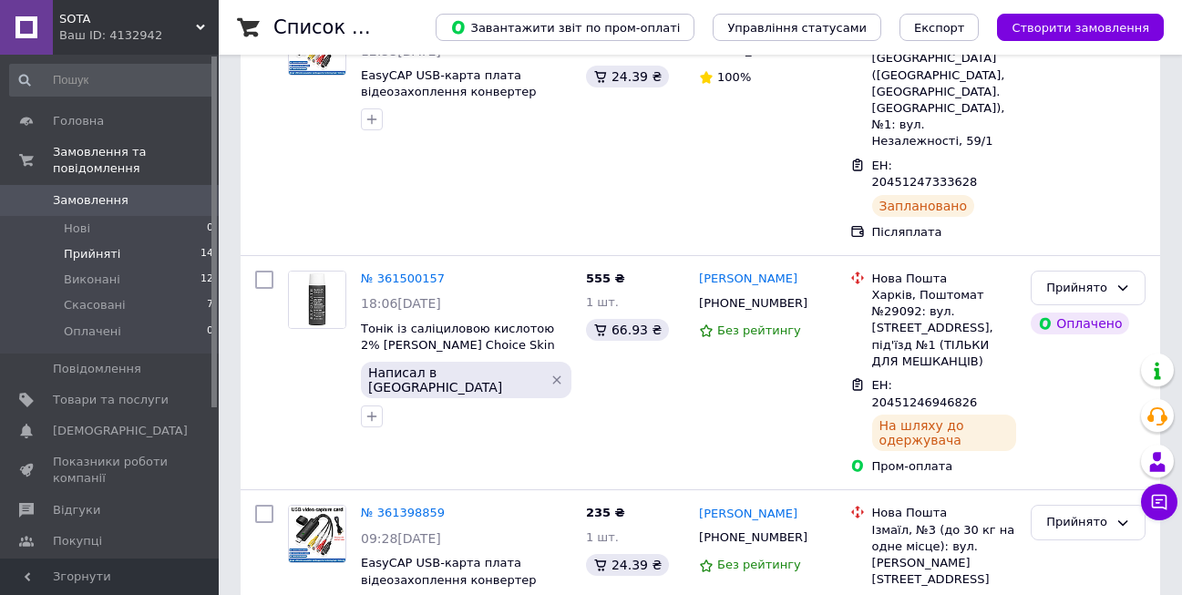
scroll to position [456, 0]
